Goal: Information Seeking & Learning: Understand process/instructions

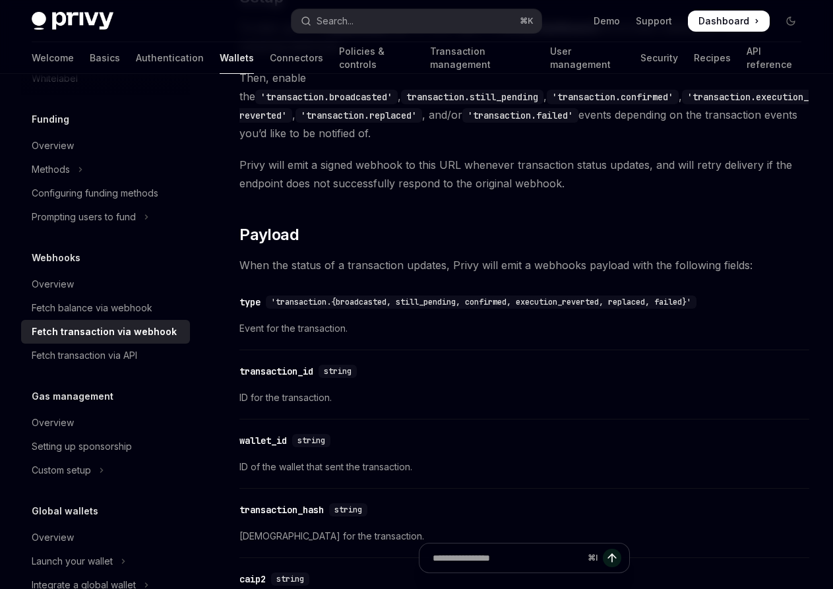
scroll to position [845, 0]
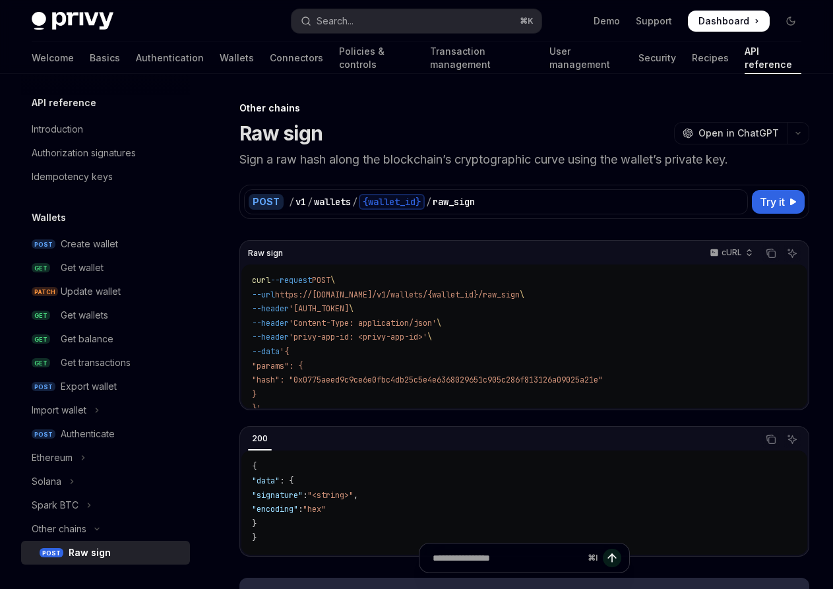
scroll to position [91, 0]
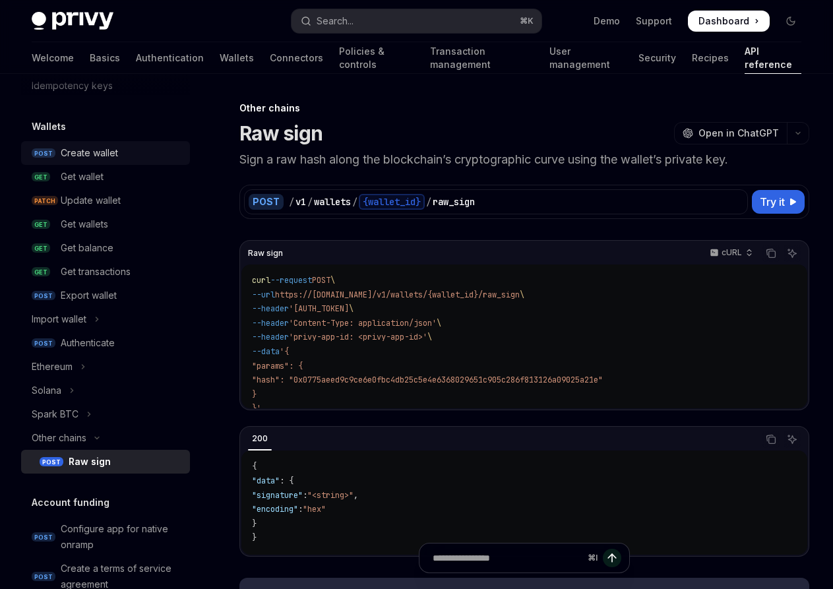
click at [96, 155] on div "Create wallet" at bounding box center [89, 153] width 57 height 16
type textarea "*"
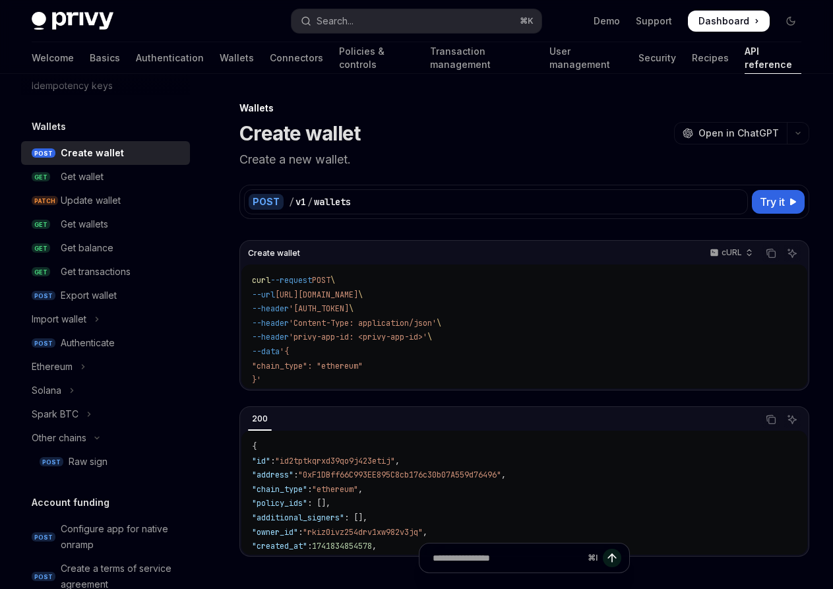
scroll to position [5, 0]
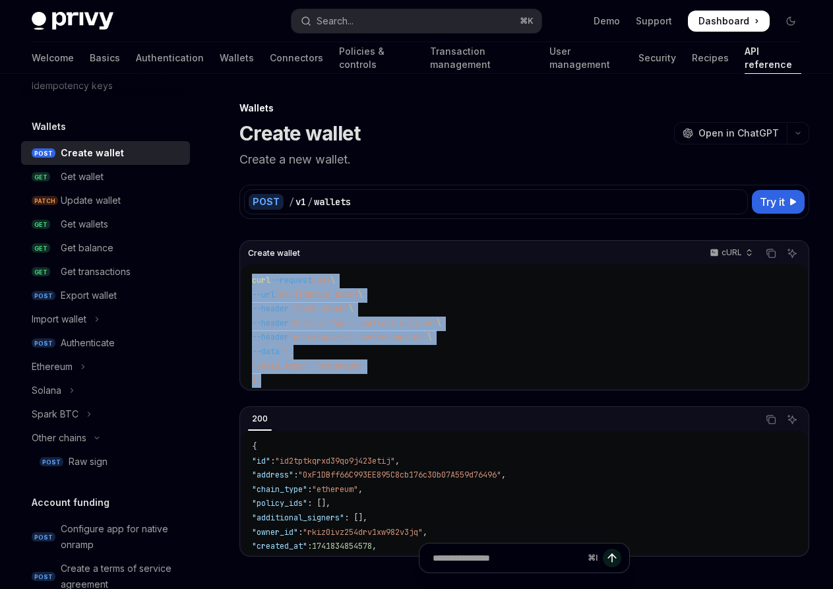
drag, startPoint x: 266, startPoint y: 374, endPoint x: 247, endPoint y: 273, distance: 102.6
click at [247, 273] on div "curl --request POST \ --url https://api.privy.io/v1/wallets \ --header 'Authori…" at bounding box center [524, 327] width 566 height 124
copy code "curl --request POST \ --url https://api.privy.io/v1/wallets \ --header 'Authori…"
